Goal: Find specific page/section: Find specific page/section

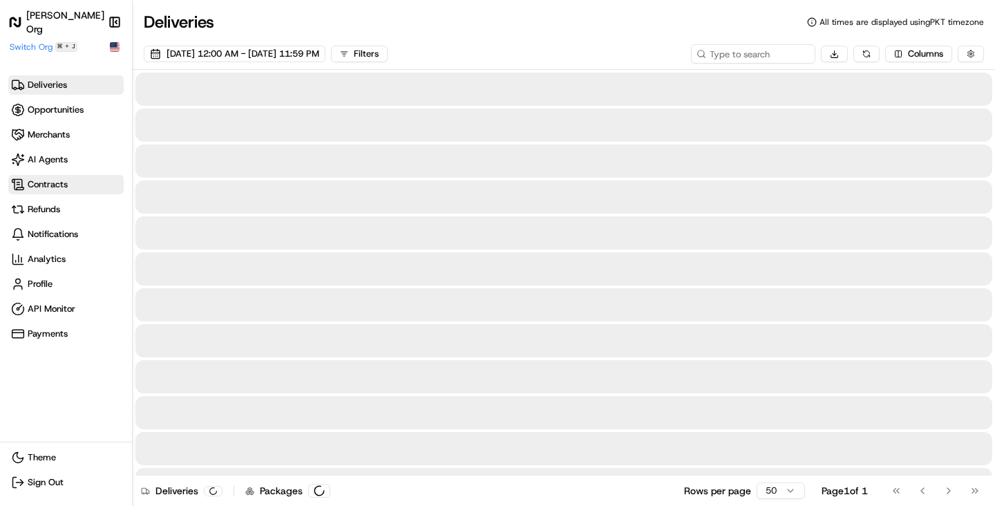
click at [69, 178] on span "Contracts" at bounding box center [66, 185] width 110 height 14
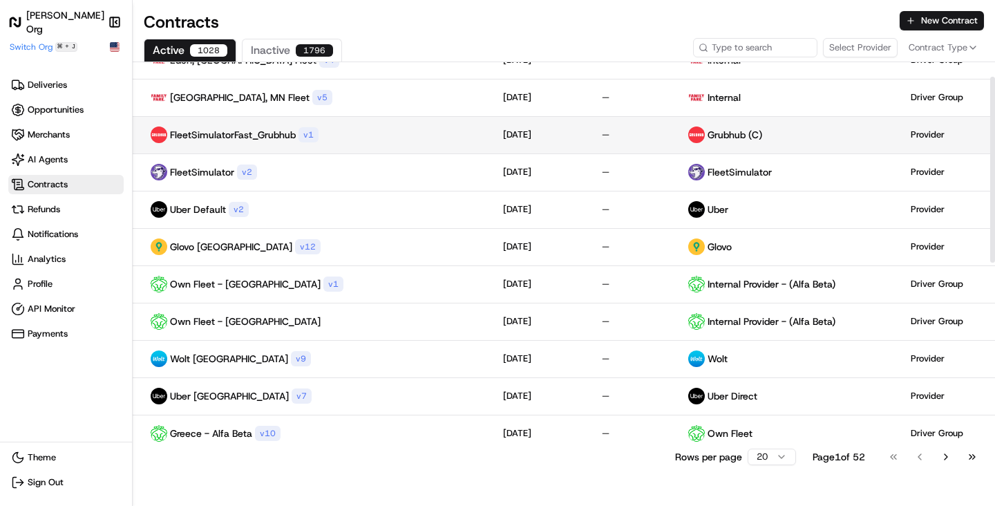
scroll to position [99, 0]
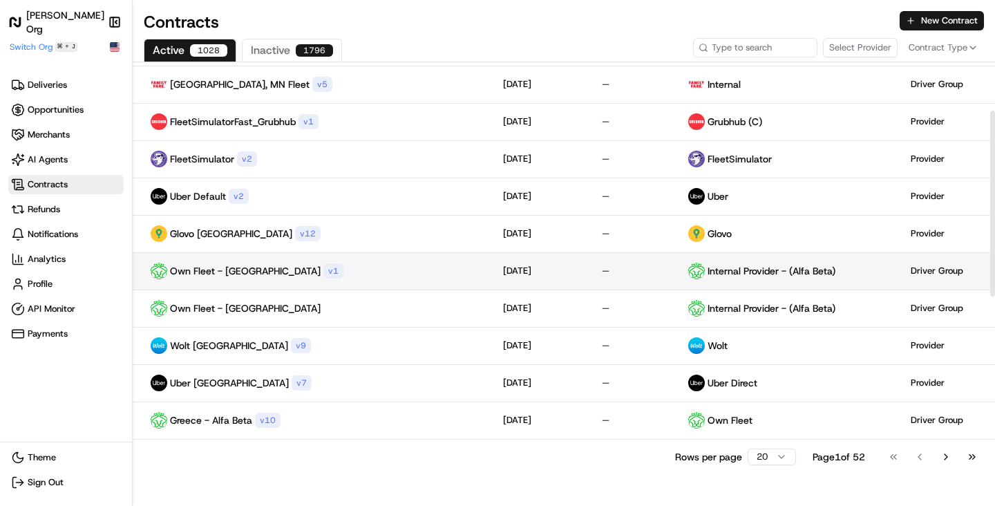
click at [370, 265] on div "Own Fleet - Greece v 1" at bounding box center [312, 271] width 337 height 17
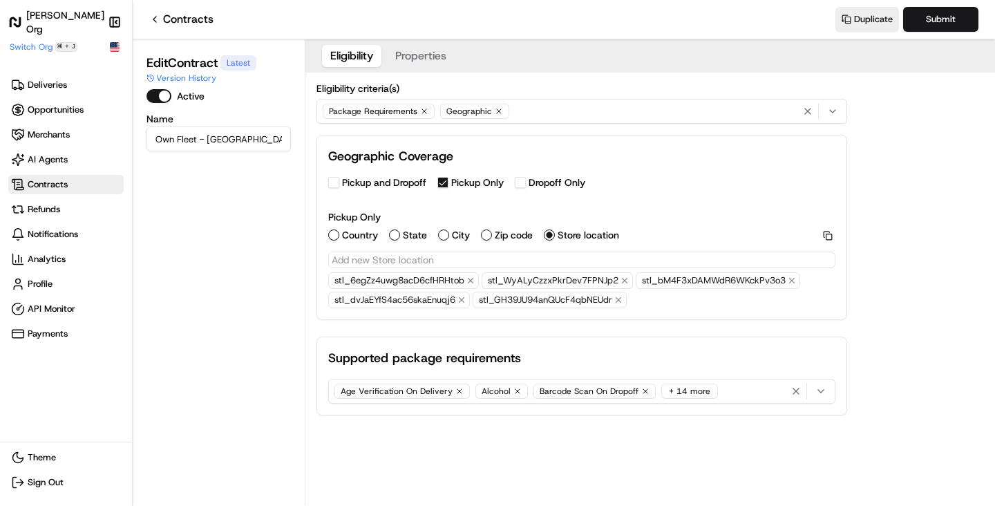
click at [402, 65] on button "Properties" at bounding box center [421, 56] width 68 height 22
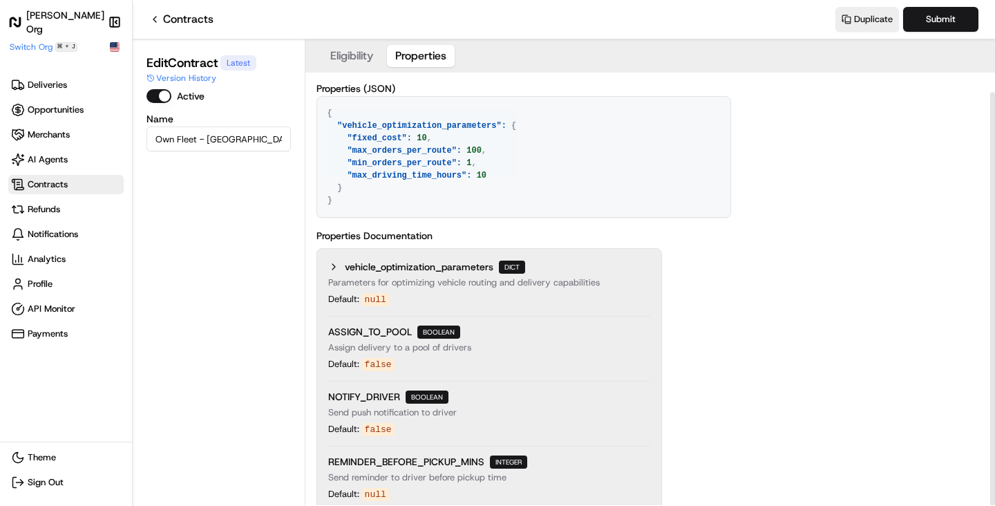
scroll to position [59, 0]
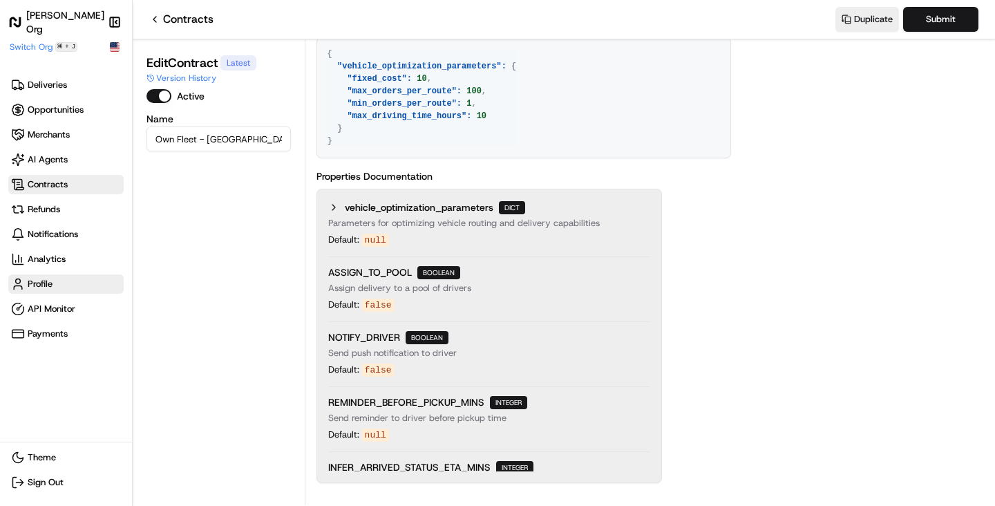
click at [59, 277] on span "Profile" at bounding box center [66, 284] width 110 height 14
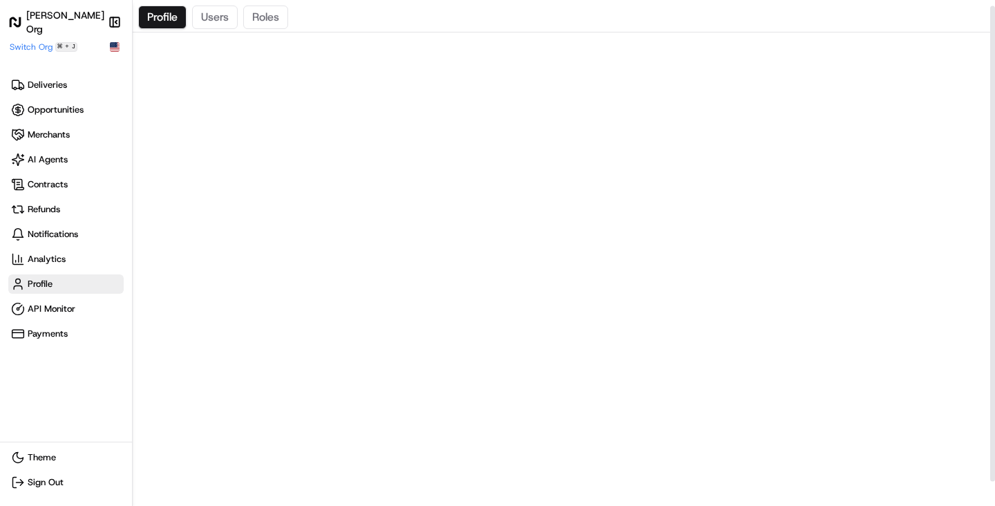
scroll to position [32, 0]
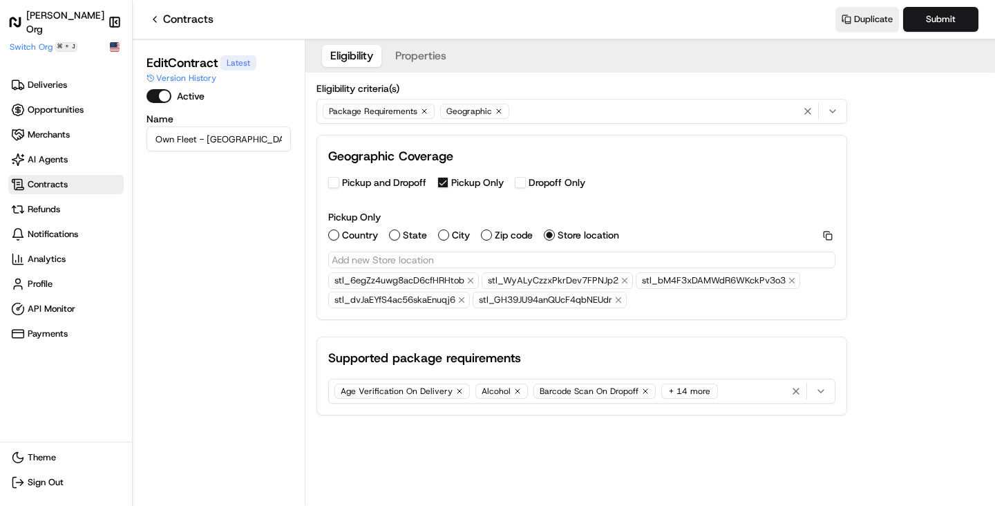
click at [576, 106] on div "Package Requirements Geographic" at bounding box center [582, 111] width 524 height 21
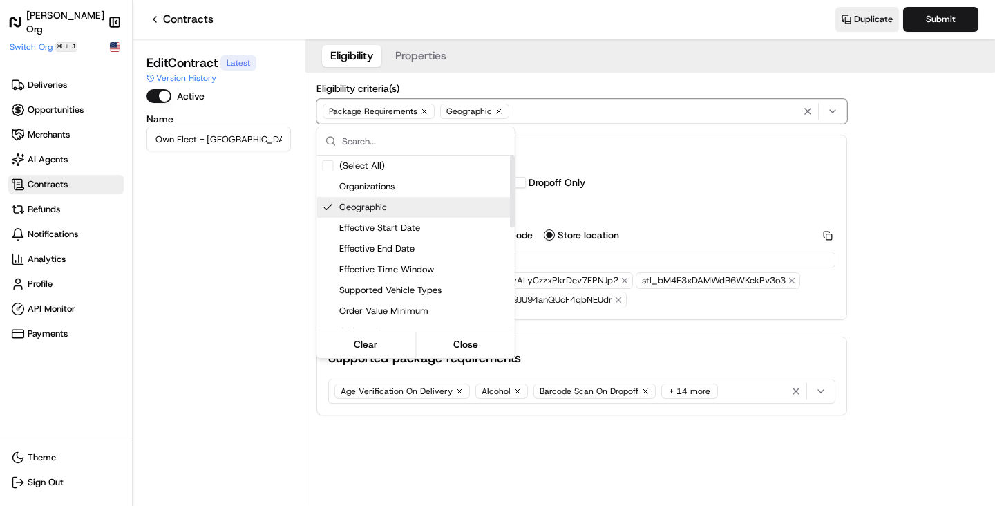
click at [657, 185] on html "Nash Org Make sidebar auto shrink Switch Org ⌘ + J Deliveries Opportunities Mer…" at bounding box center [497, 253] width 995 height 506
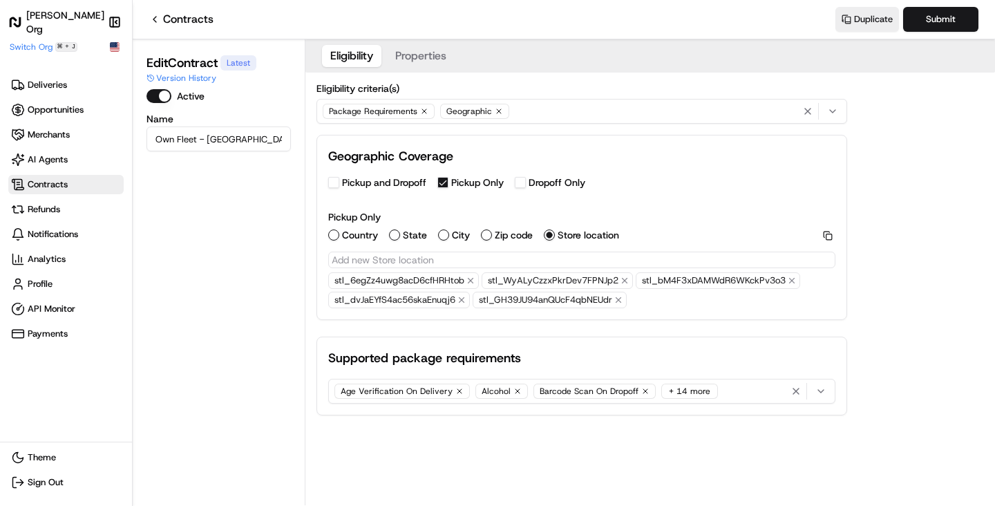
click at [432, 57] on button "Properties" at bounding box center [421, 56] width 68 height 22
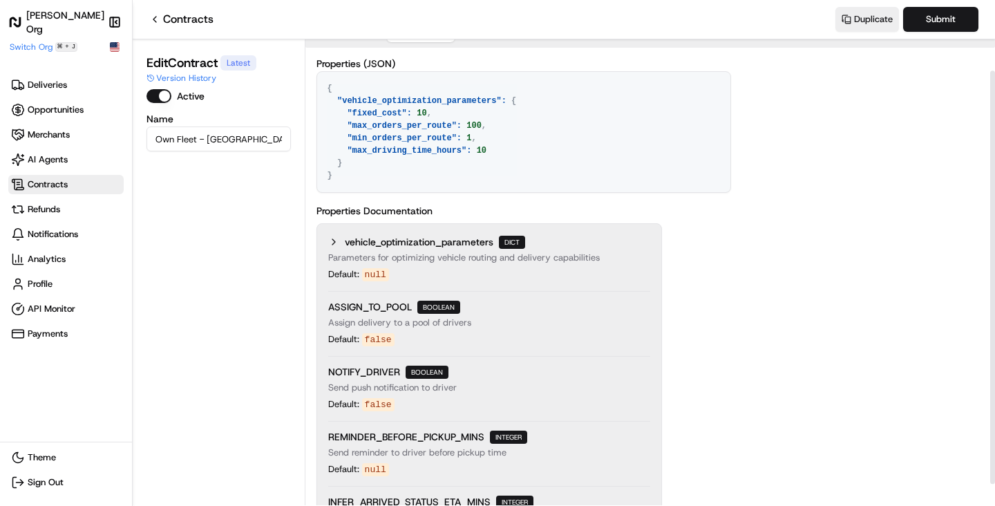
scroll to position [39, 0]
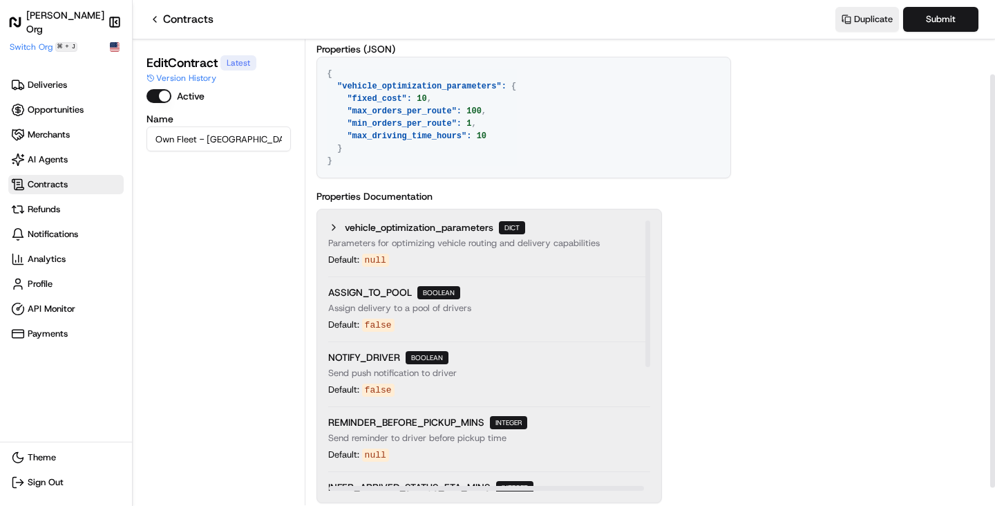
click at [337, 227] on icon at bounding box center [333, 227] width 11 height 11
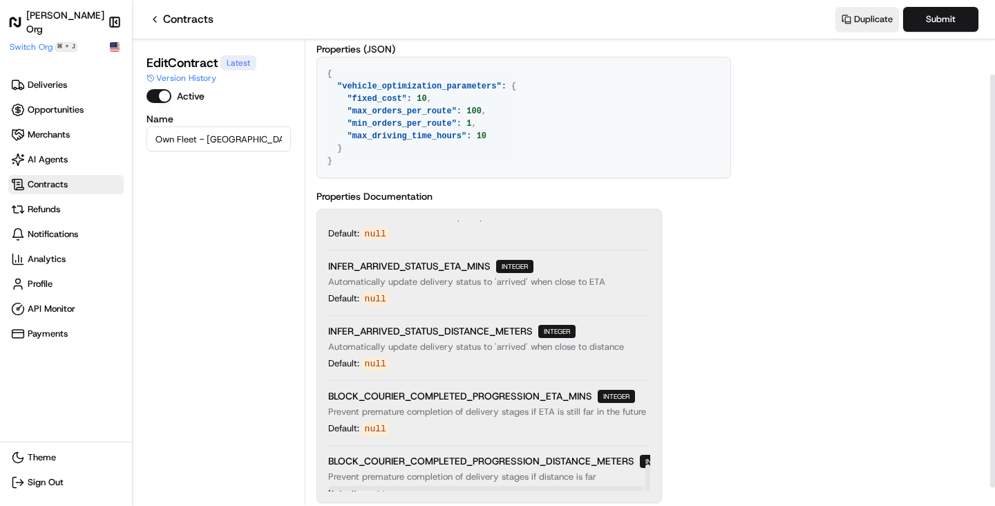
scroll to position [59, 0]
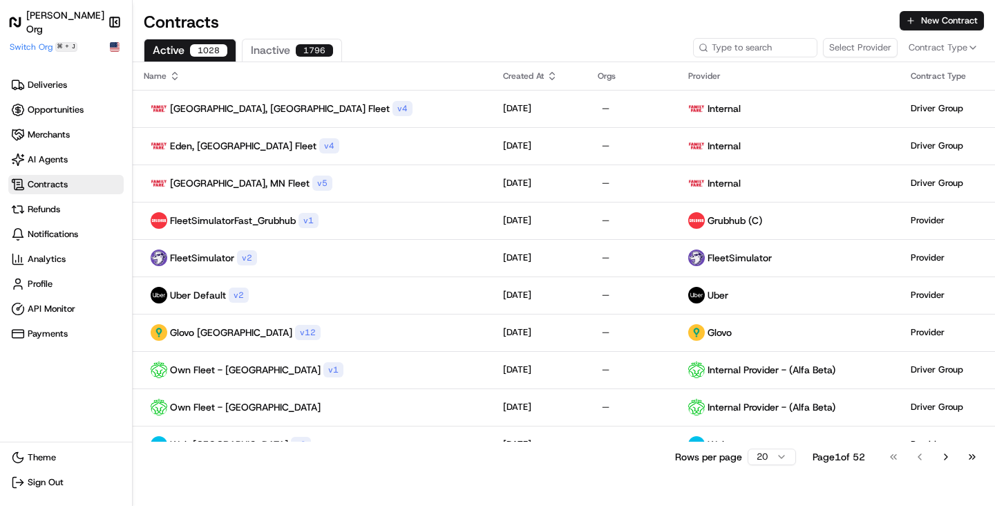
click at [75, 187] on span "Contracts" at bounding box center [66, 185] width 110 height 14
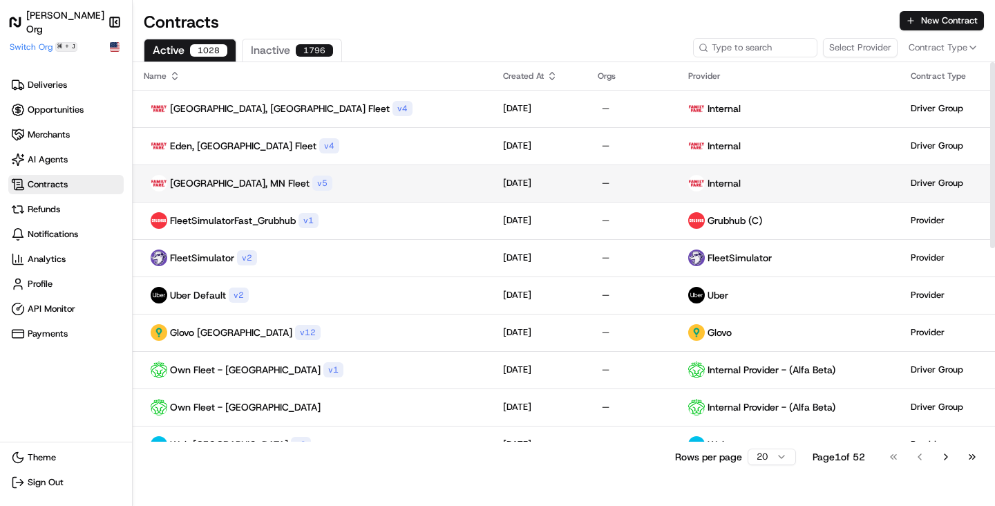
click at [395, 188] on div "Champlin, MN Fleet v 5" at bounding box center [312, 183] width 337 height 17
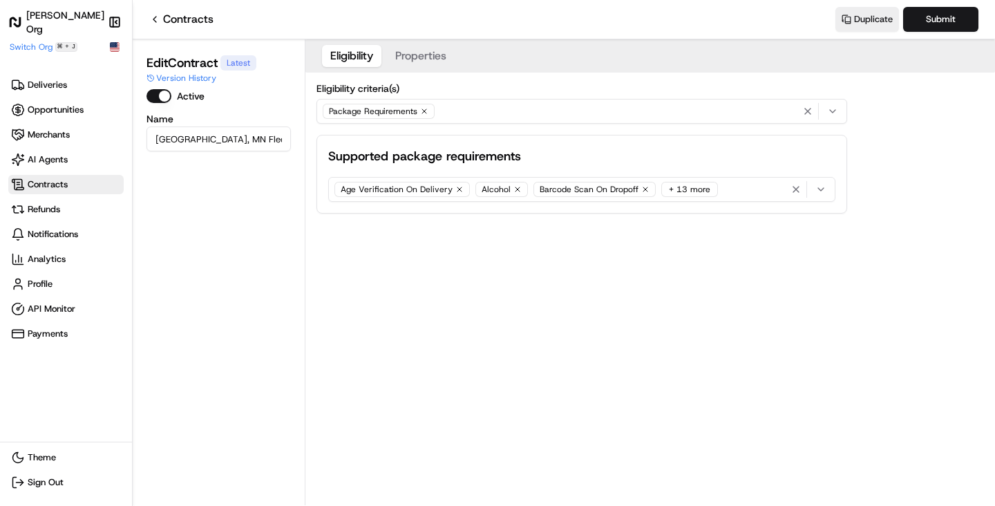
click at [819, 191] on icon "button" at bounding box center [820, 189] width 11 height 11
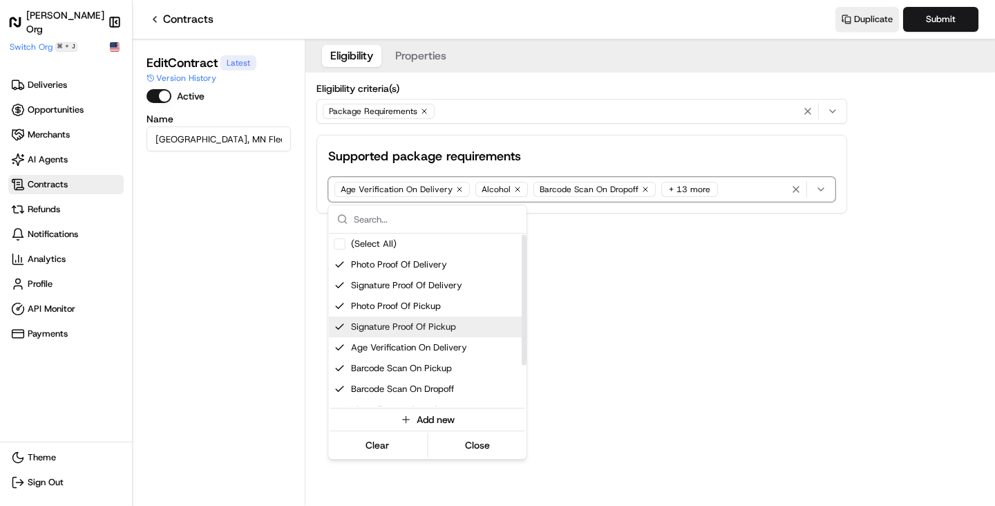
scroll to position [55, 0]
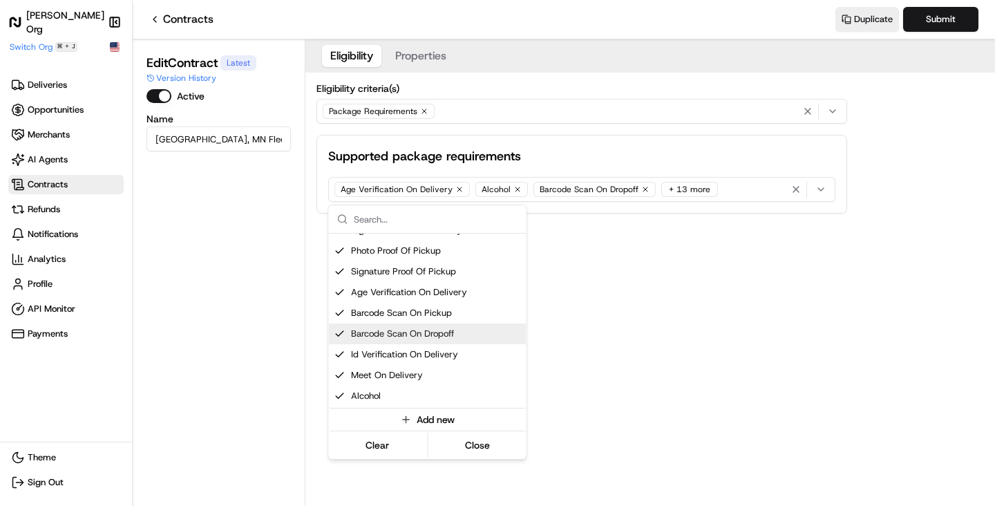
click at [607, 364] on html "Nash Org Make sidebar auto shrink Switch Org ⌘ + J Deliveries Opportunities Mer…" at bounding box center [497, 253] width 995 height 506
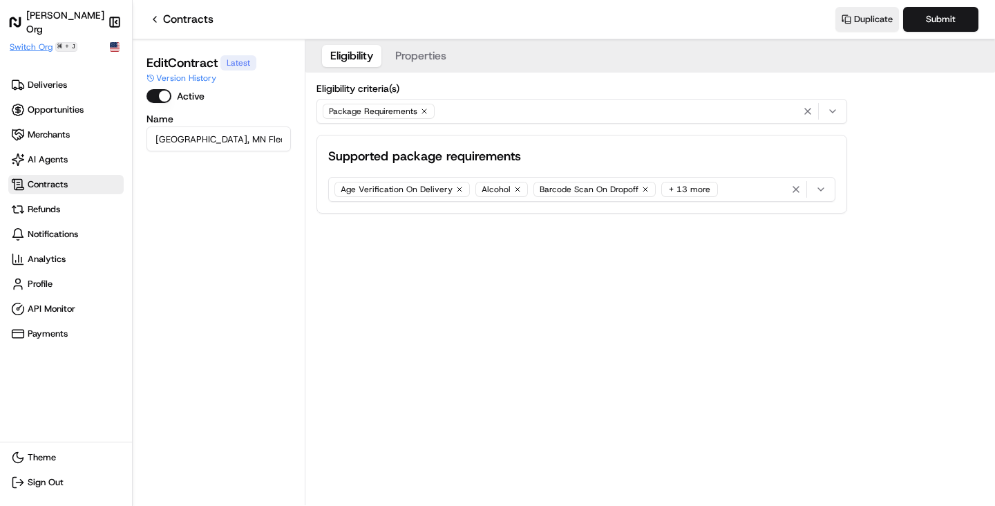
click at [31, 48] on span "Switch Org" at bounding box center [31, 46] width 43 height 11
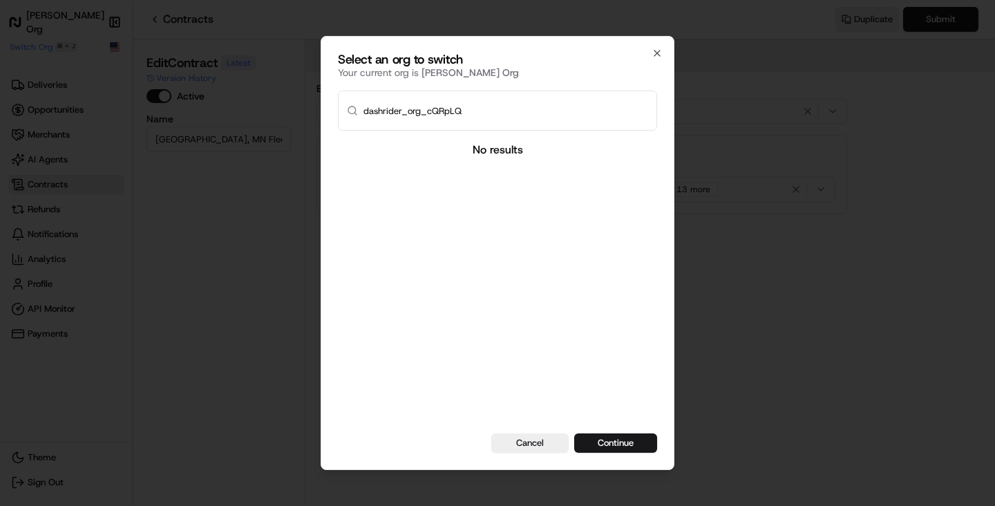
click at [388, 108] on input "dashrider_org_cQRpLQ" at bounding box center [506, 110] width 285 height 39
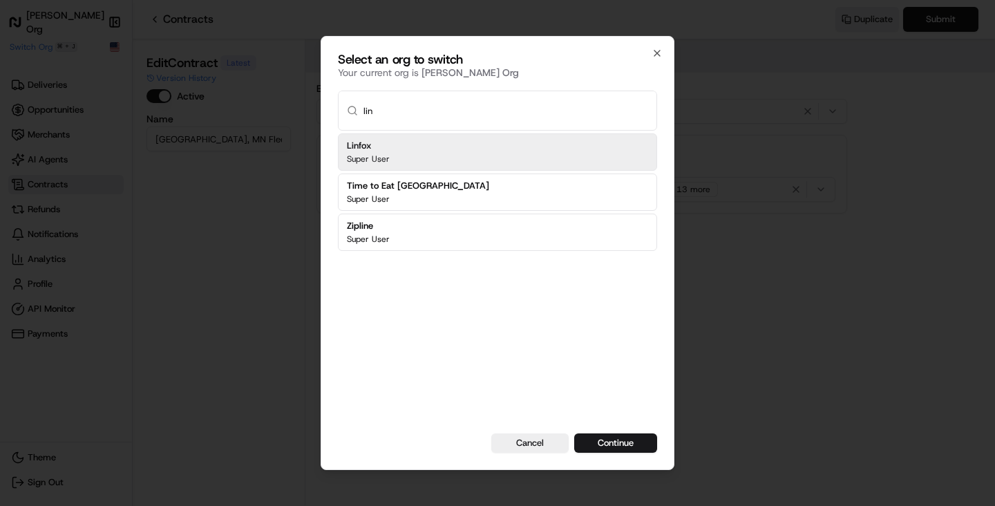
type input "lin"
click at [549, 157] on div "Linfox Super User" at bounding box center [497, 151] width 319 height 37
click at [574, 433] on button "Continue" at bounding box center [615, 442] width 83 height 19
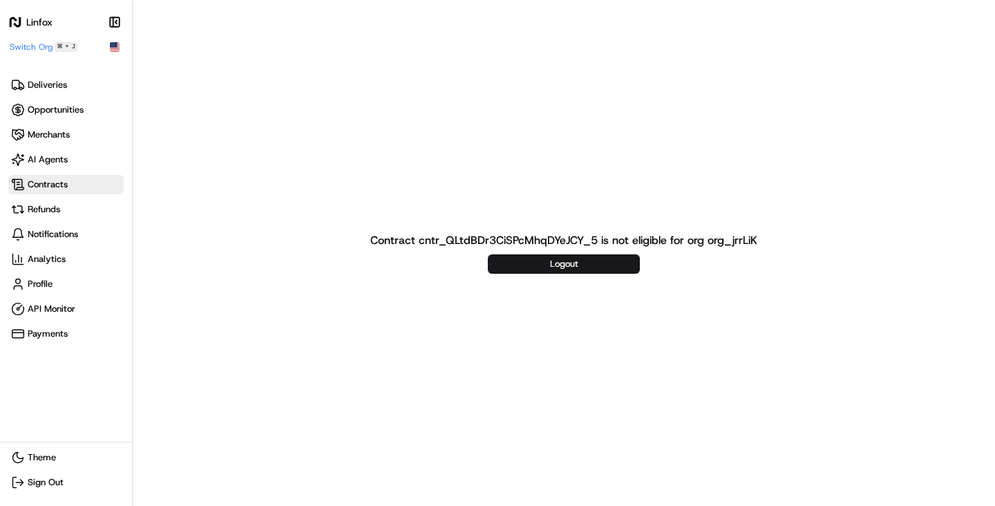
click at [83, 187] on span "Contracts" at bounding box center [66, 185] width 110 height 14
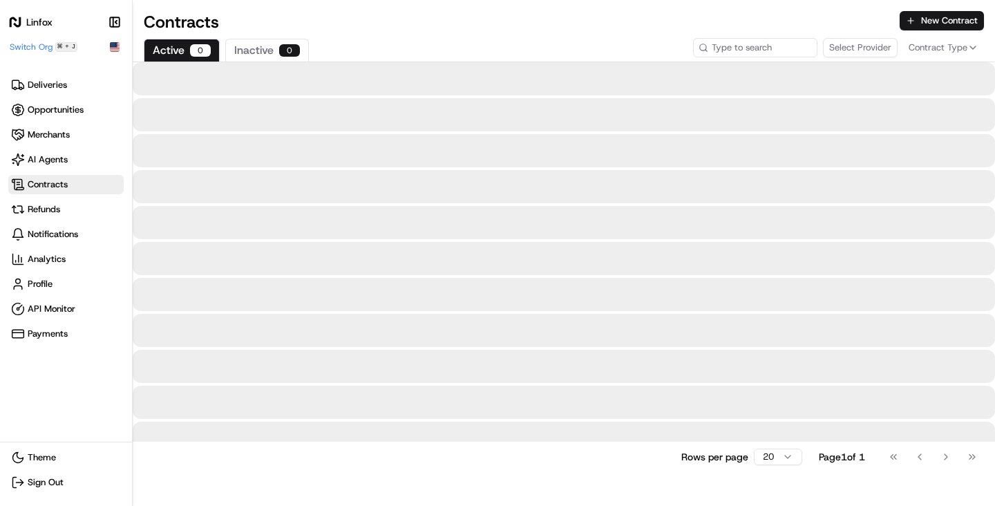
click at [83, 187] on span "Contracts" at bounding box center [66, 185] width 110 height 14
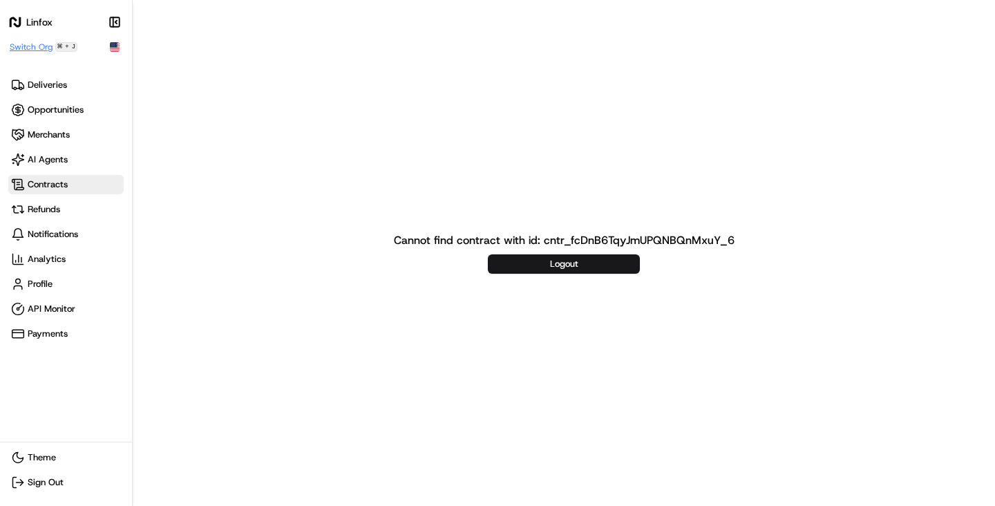
click at [35, 44] on span "Switch Org" at bounding box center [31, 46] width 43 height 11
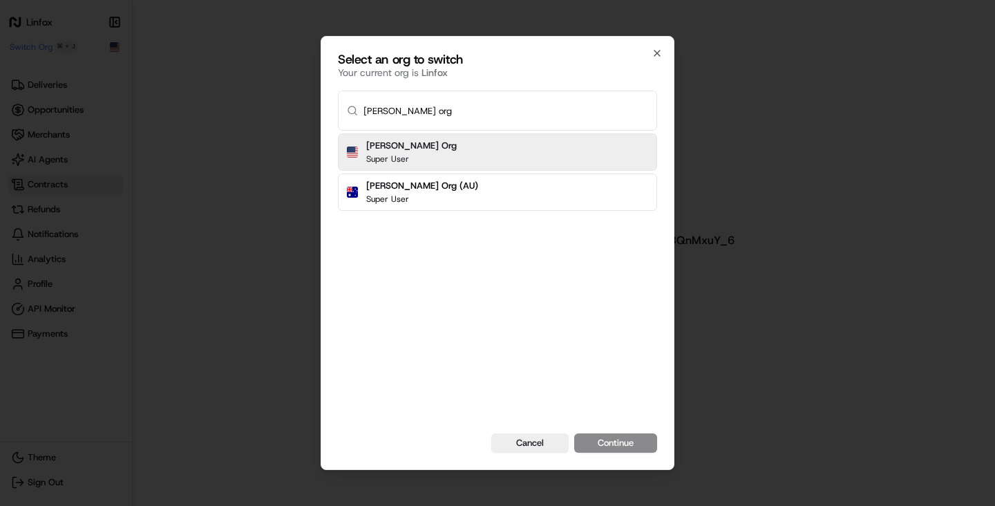
type input "nash org"
click at [574, 160] on div "Nash Org Super User" at bounding box center [497, 151] width 319 height 37
click at [574, 433] on button "Continue" at bounding box center [615, 442] width 83 height 19
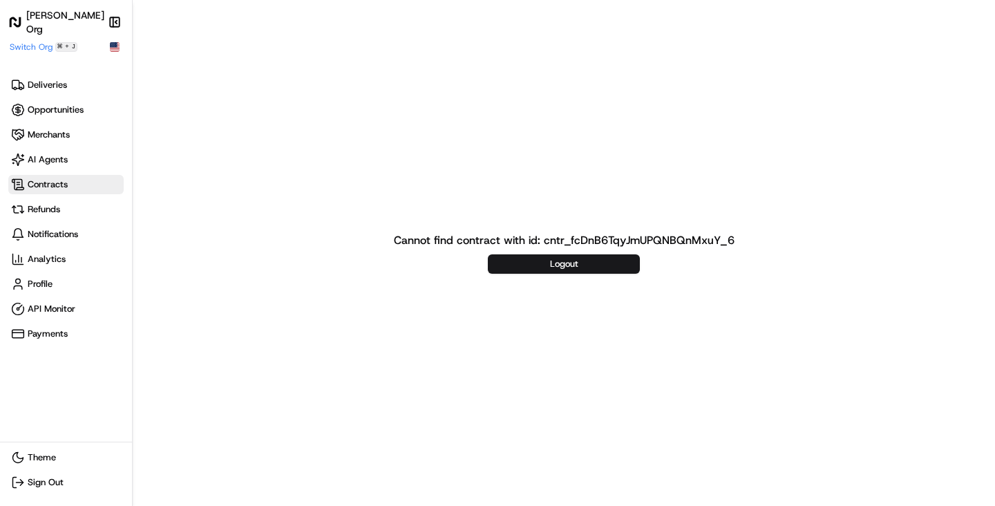
click at [74, 187] on span "Contracts" at bounding box center [66, 185] width 110 height 14
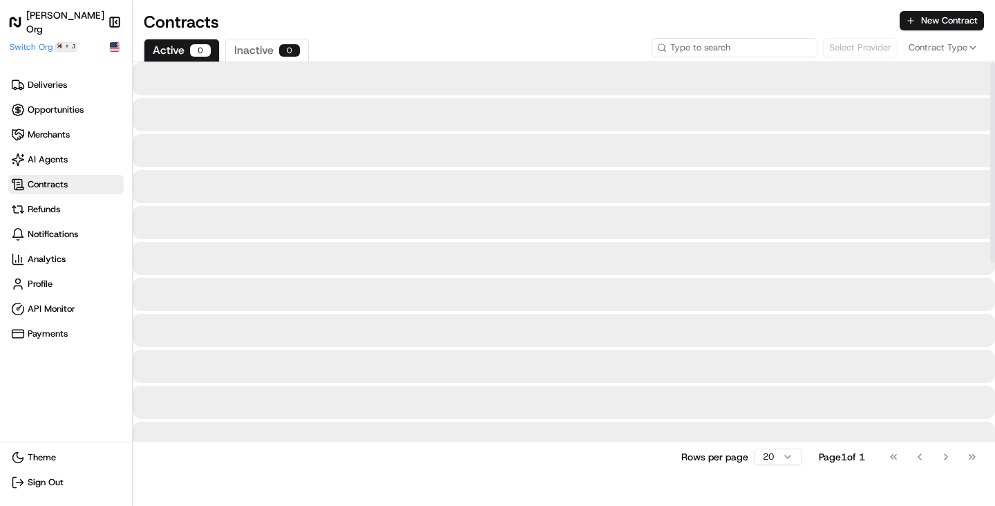
click at [772, 49] on input at bounding box center [735, 47] width 166 height 19
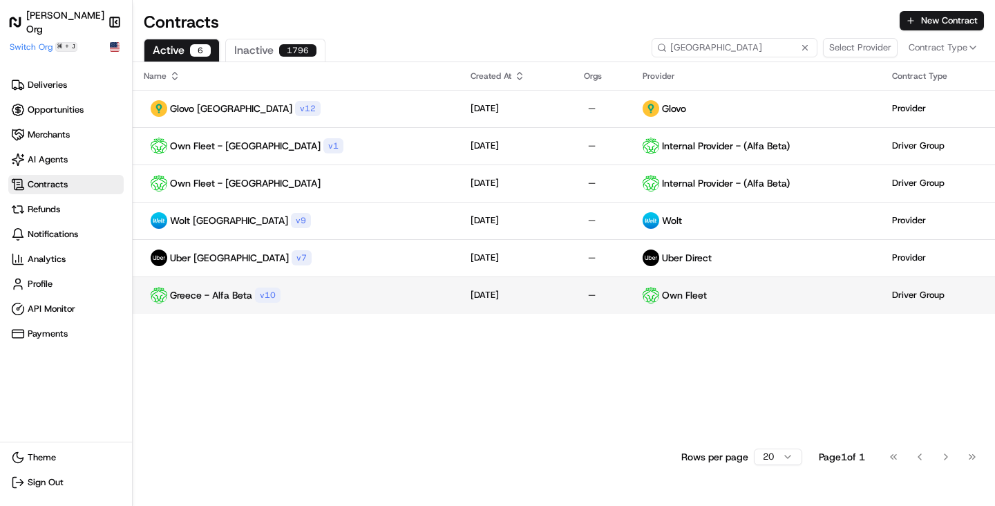
type input "Greece"
click at [505, 304] on td "Aug 19, 2025" at bounding box center [516, 294] width 113 height 37
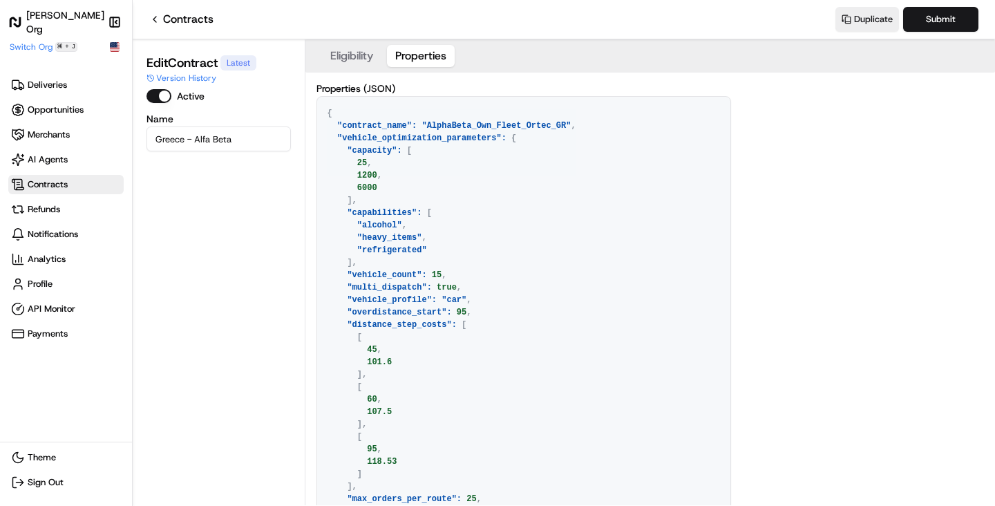
click at [421, 60] on button "Properties" at bounding box center [421, 56] width 68 height 22
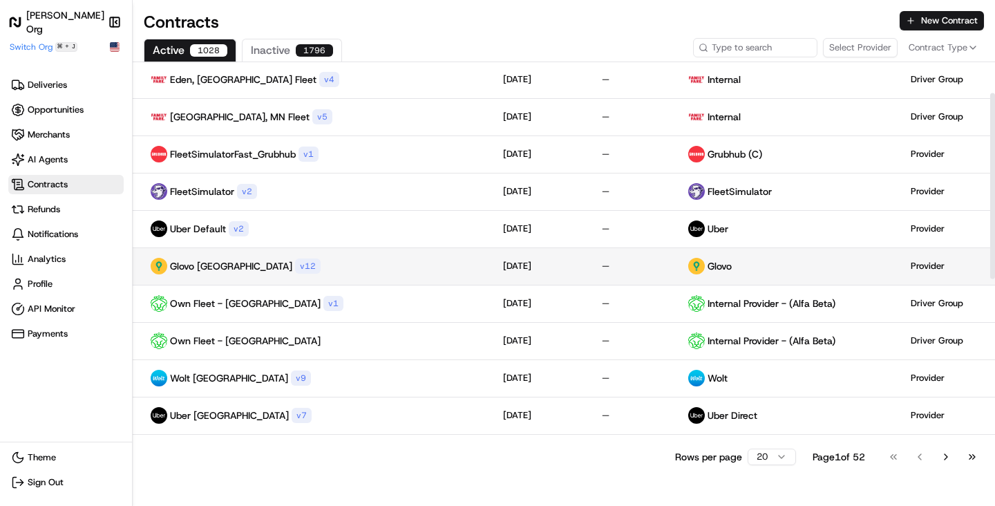
scroll to position [63, 0]
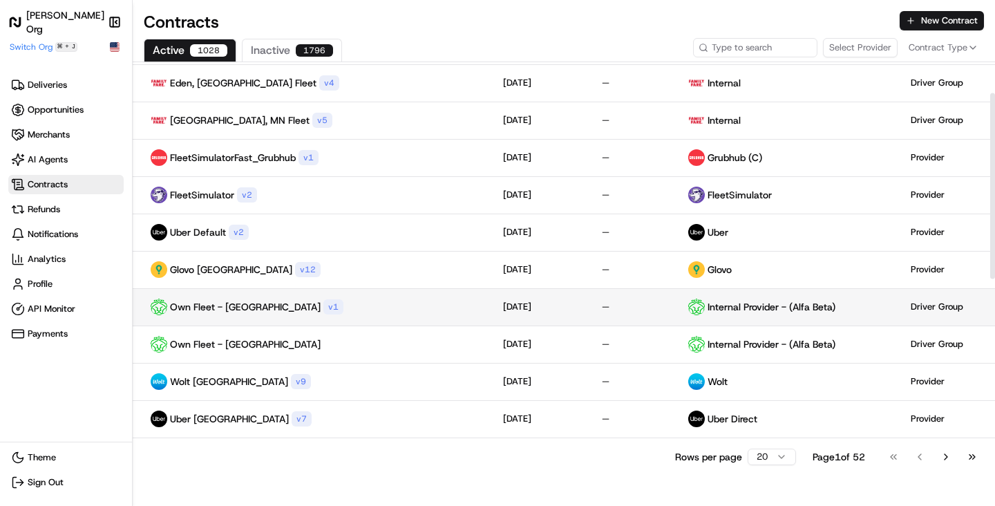
click at [587, 318] on td "—" at bounding box center [632, 306] width 91 height 37
